Goal: Task Accomplishment & Management: Use online tool/utility

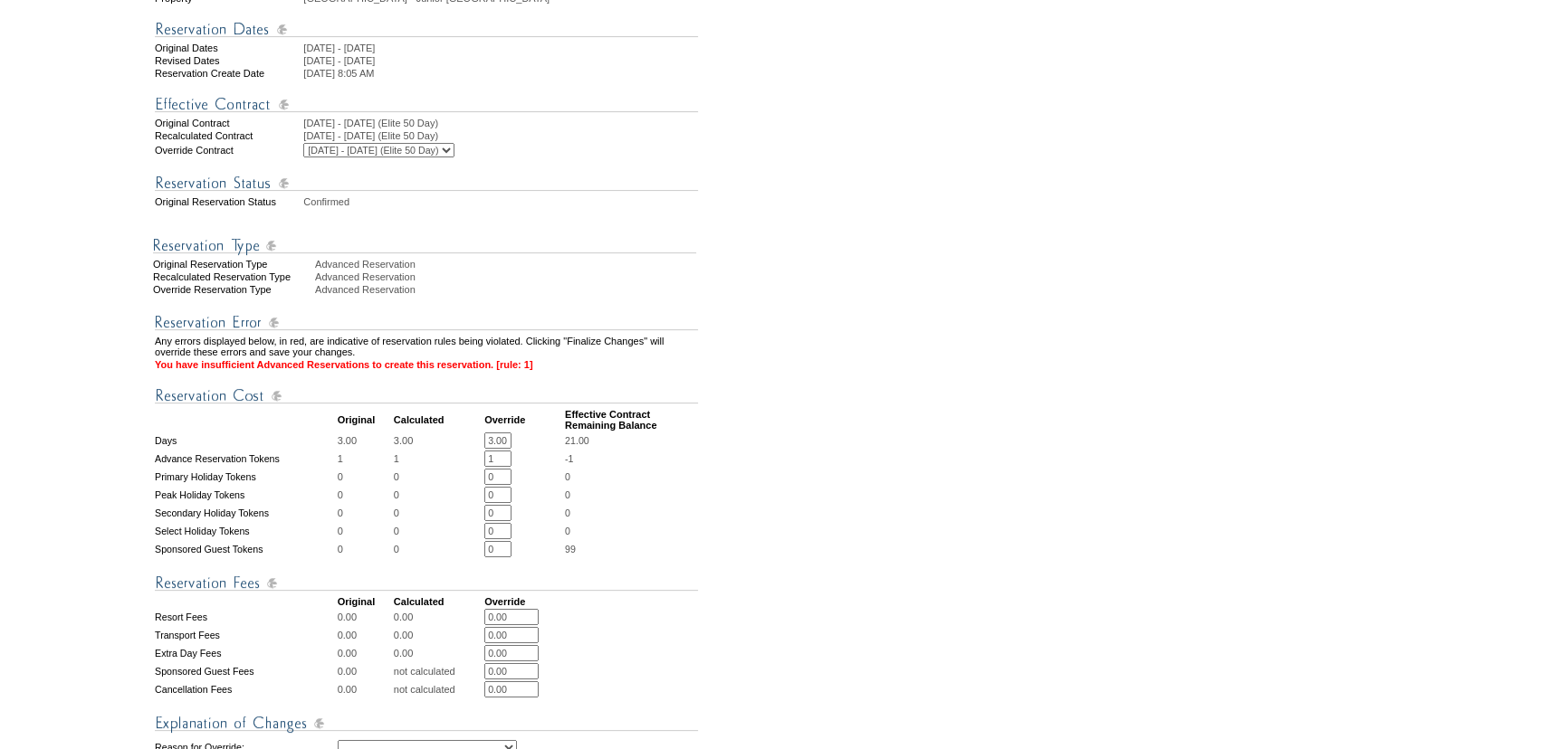
scroll to position [329, 0]
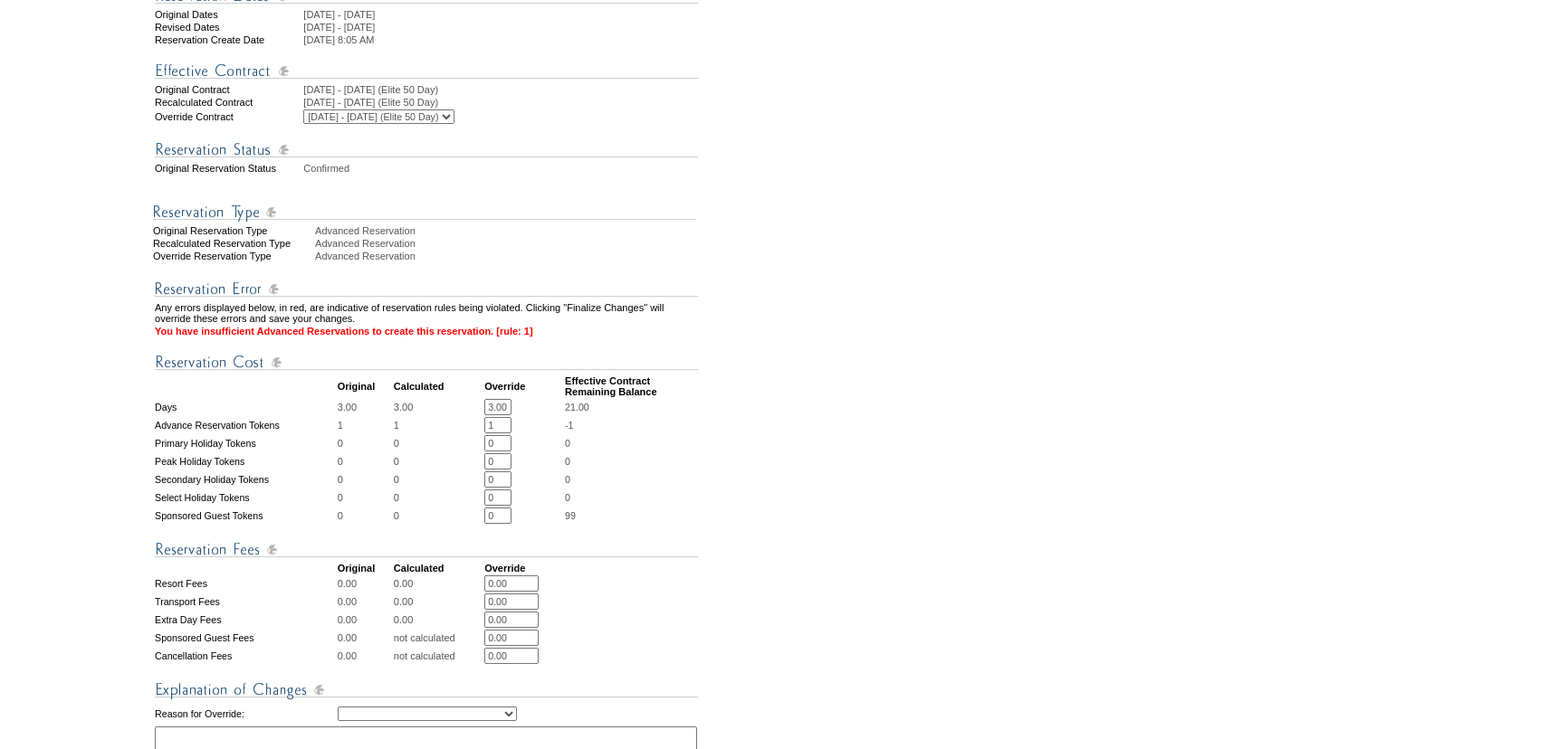
click at [495, 434] on input "1" at bounding box center [498, 425] width 27 height 17
type input "0"
click at [1108, 557] on form "Follow Us ::" at bounding box center [781, 367] width 1561 height 1382
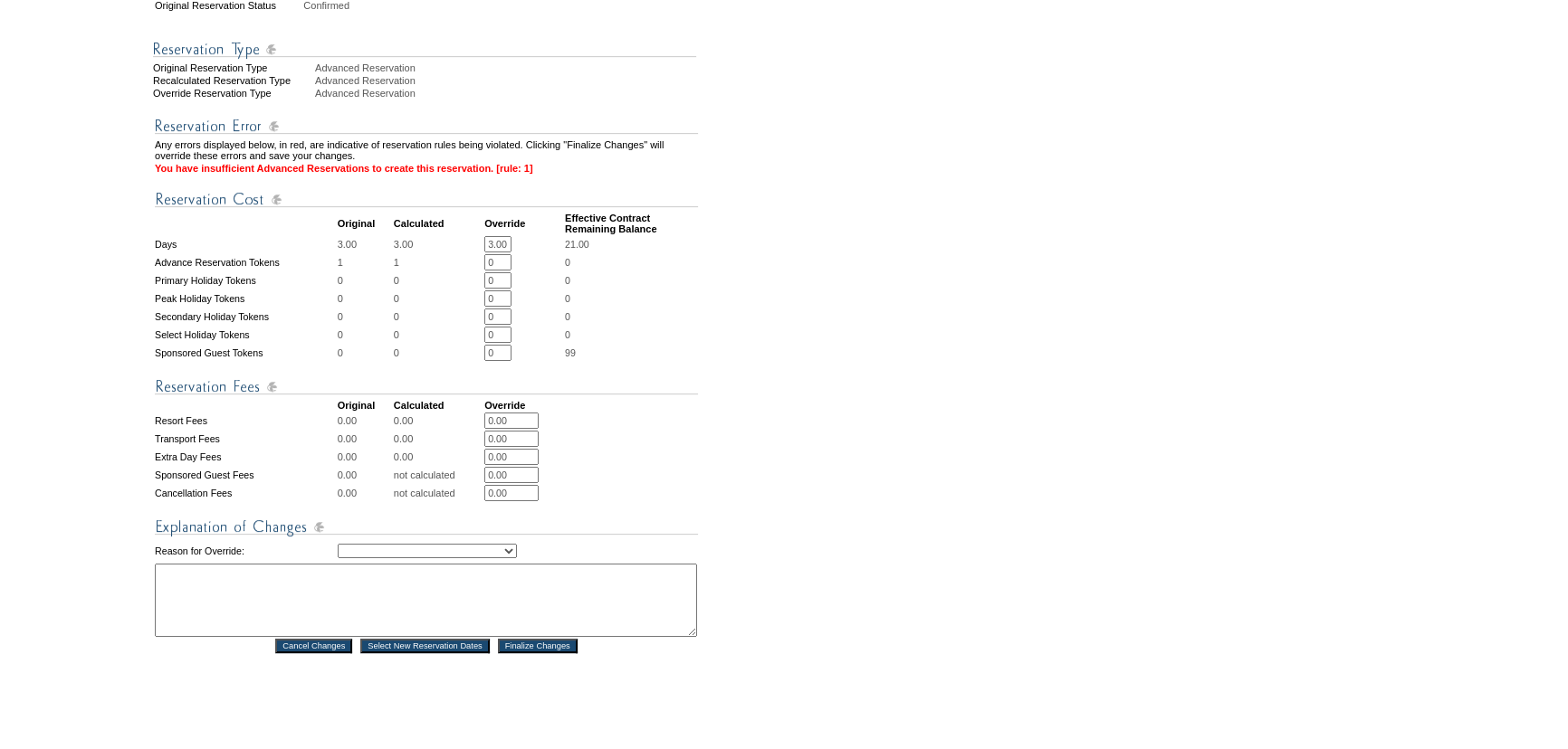
scroll to position [493, 0]
click at [489, 561] on td "Creating Continuous Stay Days Rebooked After Cancellation Editing Occupant Expe…" at bounding box center [517, 550] width 360 height 22
click at [490, 557] on select "Creating Continuous Stay Days Rebooked After Cancellation Editing Occupant Expe…" at bounding box center [427, 549] width 180 height 15
select select "1036"
click at [338, 557] on select "Creating Continuous Stay Days Rebooked After Cancellation Editing Occupant Expe…" at bounding box center [427, 549] width 180 height 15
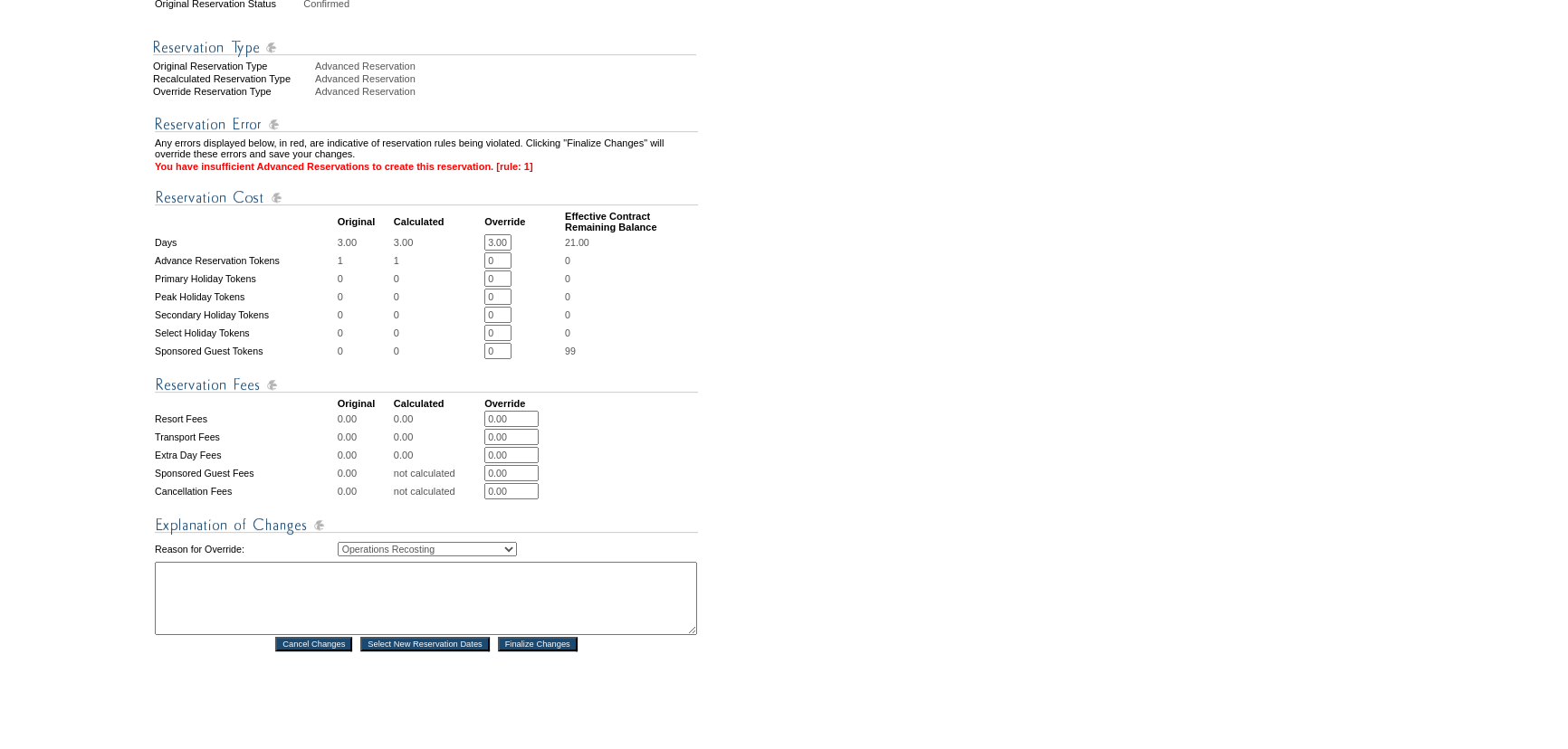
click at [342, 606] on textarea at bounding box center [426, 599] width 542 height 74
click at [285, 610] on textarea "Received approval" at bounding box center [426, 599] width 542 height 74
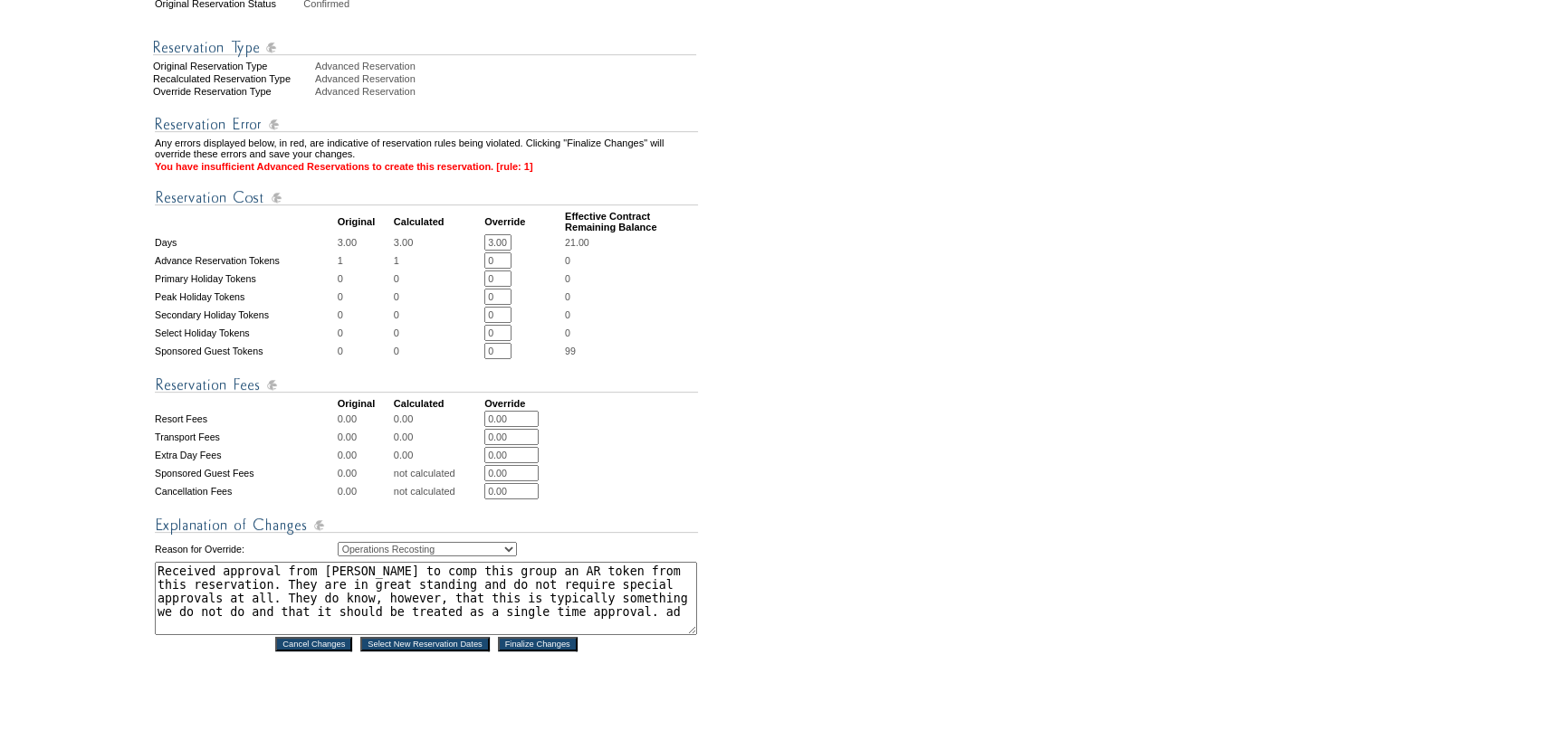
type textarea "Received approval from [PERSON_NAME] to comp this group an AR token from this r…"
click at [1113, 443] on form "Follow Us ::" at bounding box center [781, 202] width 1561 height 1382
click at [542, 652] on input "Finalize Changes" at bounding box center [537, 644] width 80 height 15
